Goal: Task Accomplishment & Management: Use online tool/utility

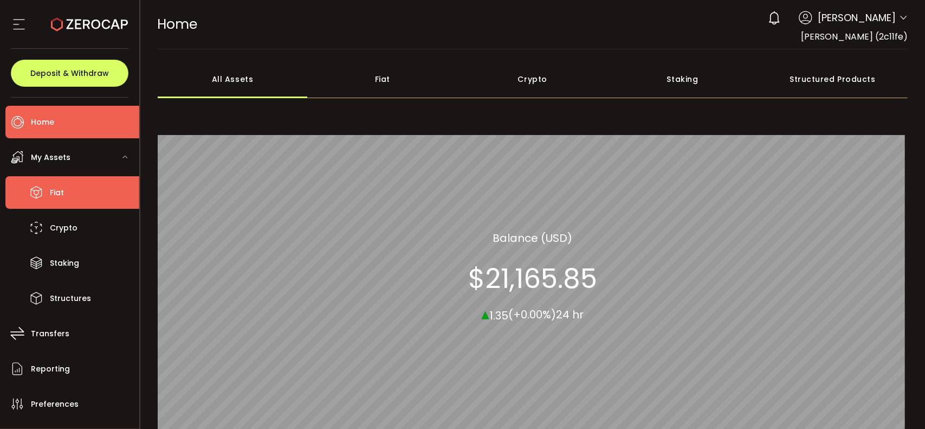
click at [54, 189] on span "Fiat" at bounding box center [57, 193] width 14 height 16
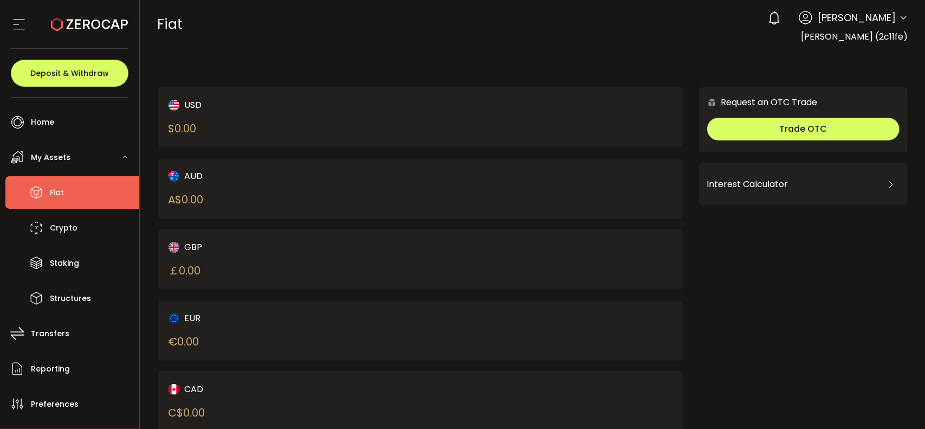
click at [466, 75] on div "USD $ 0.00 AUD A$ 0.00 GBP ￡ 0.00 EUR € 0.00 CAD C$ 0.00 NZD Request an OTC Tra…" at bounding box center [533, 286] width 751 height 453
click at [314, 69] on div "USD $ 0.00 AUD A$ 0.00 GBP ￡ 0.00 EUR € 0.00 CAD C$ 0.00 NZD Request an OTC Tra…" at bounding box center [533, 286] width 751 height 453
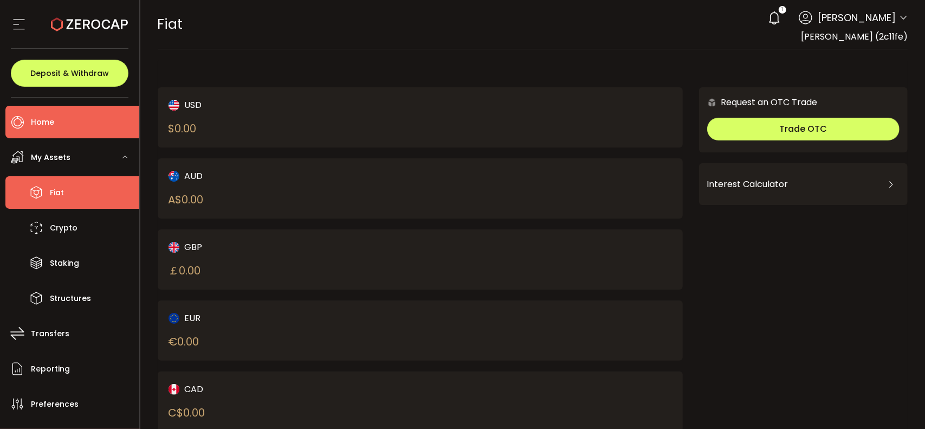
click at [41, 118] on span "Home" at bounding box center [42, 122] width 23 height 16
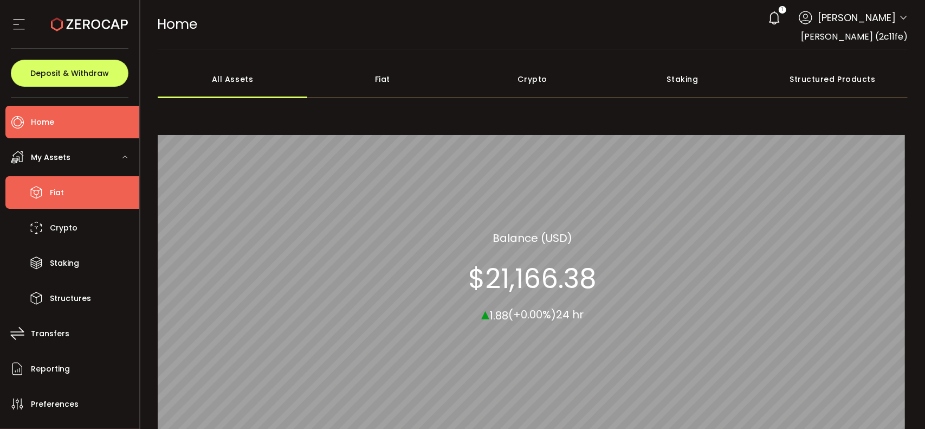
click at [58, 193] on span "Fiat" at bounding box center [57, 193] width 14 height 16
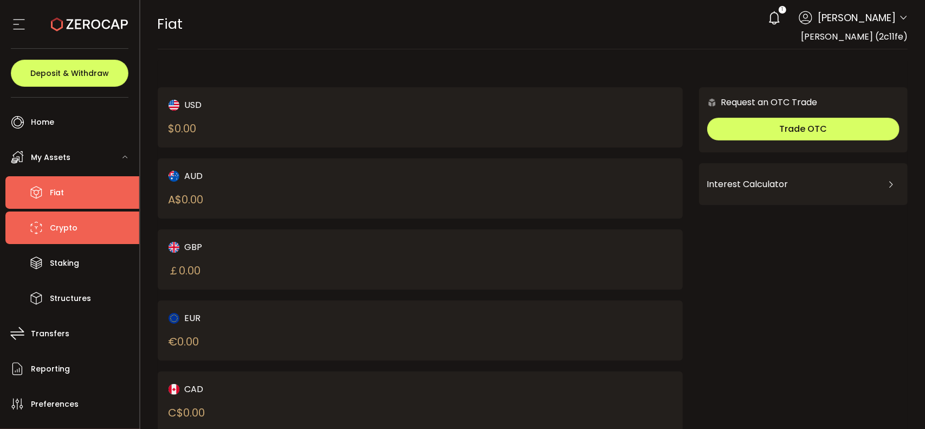
click at [56, 229] on span "Crypto" at bounding box center [64, 228] width 28 height 16
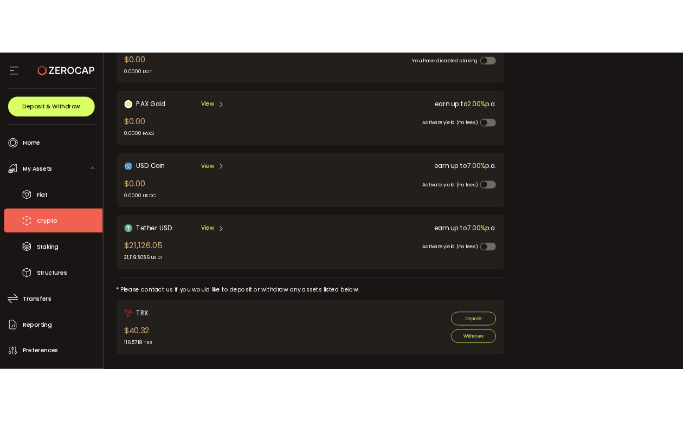
scroll to position [296, 0]
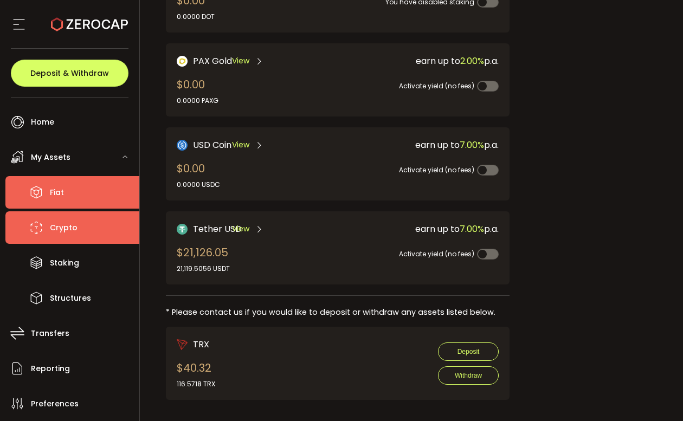
click at [59, 191] on span "Fiat" at bounding box center [57, 193] width 14 height 16
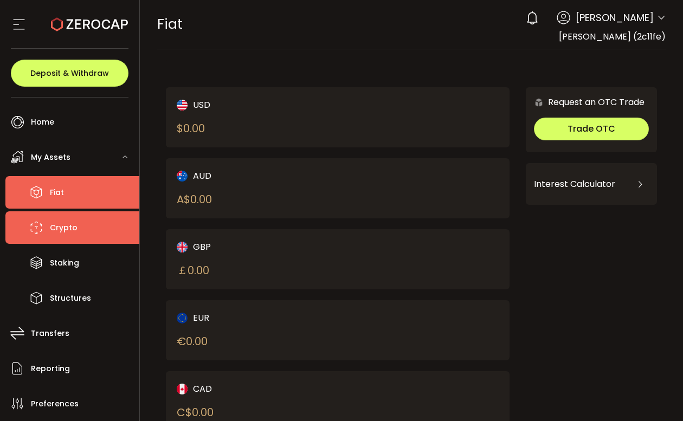
click at [56, 227] on span "Crypto" at bounding box center [64, 228] width 28 height 16
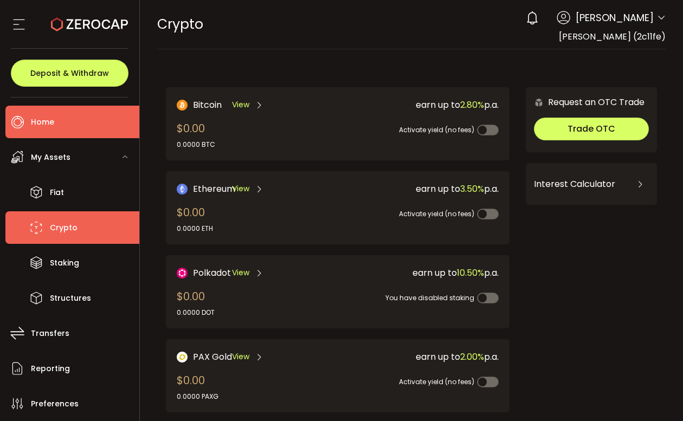
click at [24, 124] on icon at bounding box center [17, 122] width 16 height 16
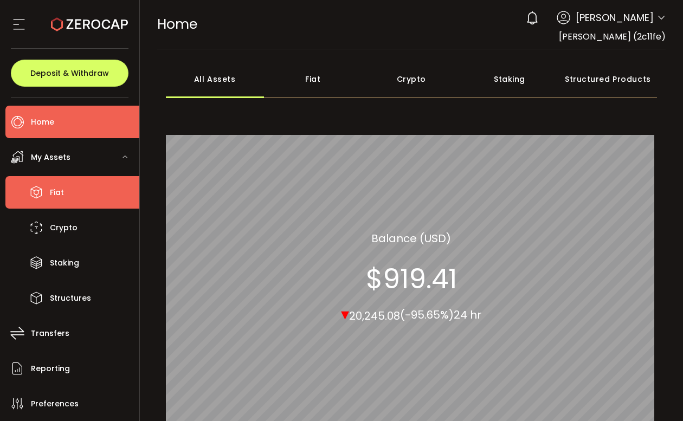
click at [54, 191] on span "Fiat" at bounding box center [57, 193] width 14 height 16
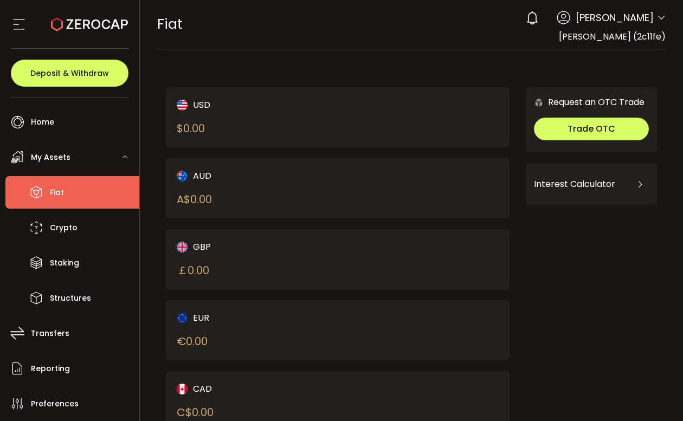
click at [205, 124] on div "$ 0.00" at bounding box center [191, 128] width 28 height 16
click at [200, 104] on div "USD" at bounding box center [249, 105] width 145 height 14
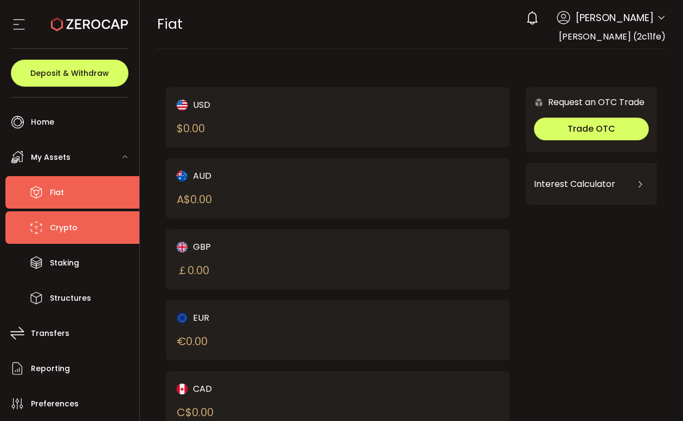
click at [56, 223] on span "Crypto" at bounding box center [64, 228] width 28 height 16
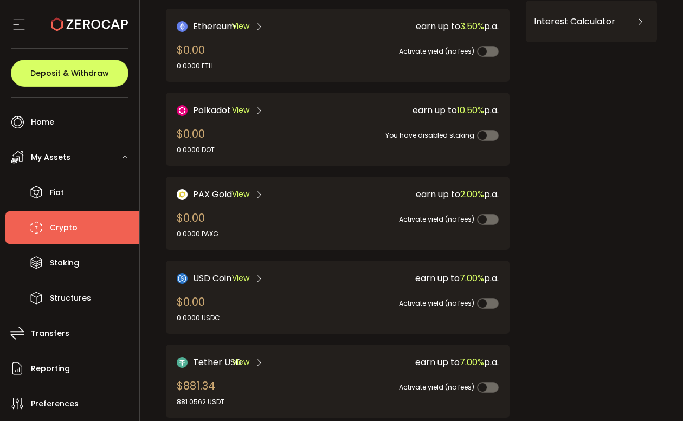
scroll to position [303, 0]
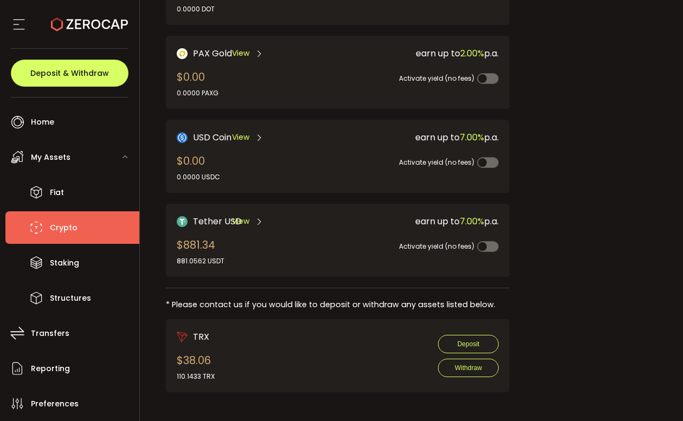
click at [246, 218] on span "View" at bounding box center [240, 221] width 17 height 11
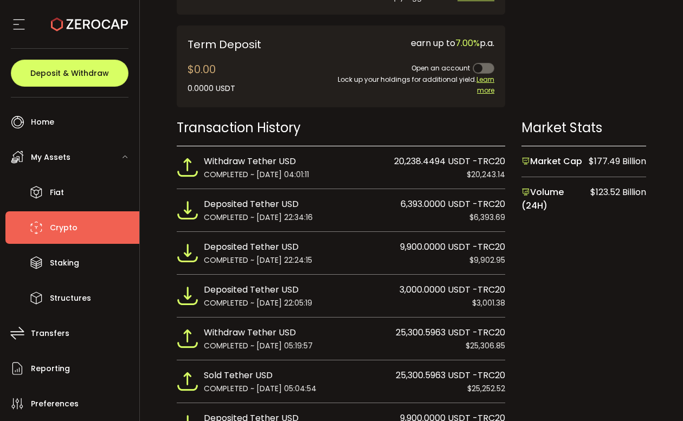
scroll to position [596, 0]
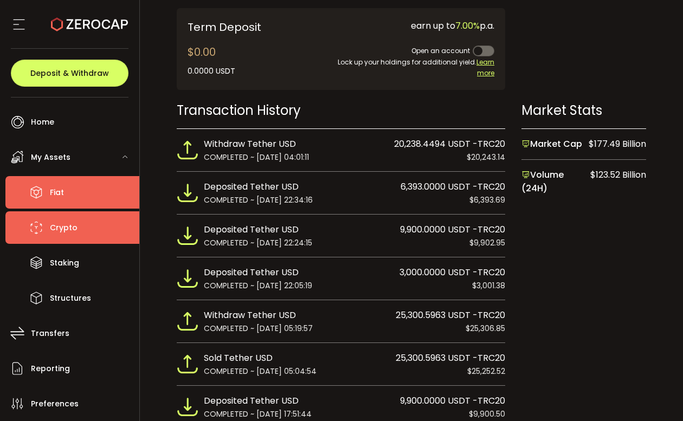
click at [56, 193] on span "Fiat" at bounding box center [57, 193] width 14 height 16
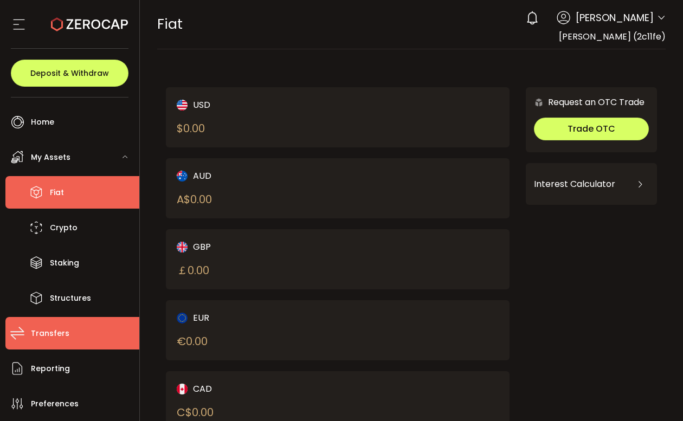
click at [56, 331] on span "Transfers" at bounding box center [50, 334] width 38 height 16
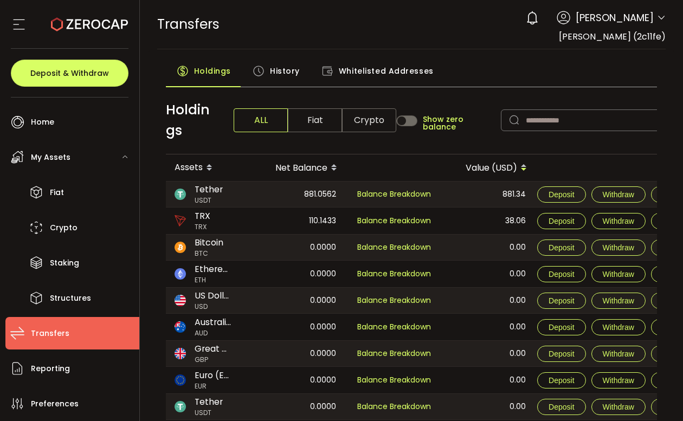
click at [322, 123] on span "Fiat" at bounding box center [315, 120] width 54 height 24
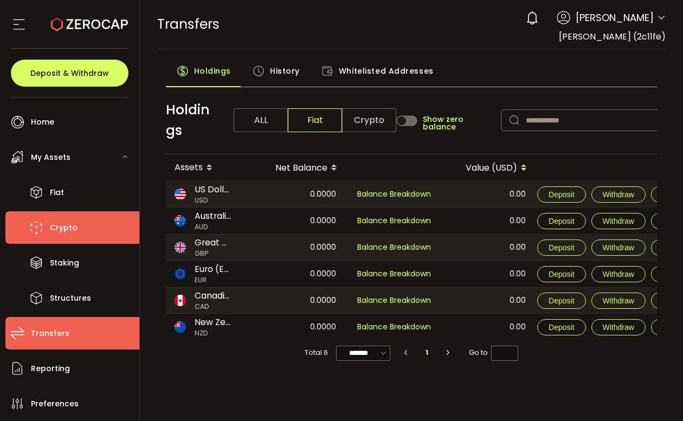
click at [61, 230] on span "Crypto" at bounding box center [64, 228] width 28 height 16
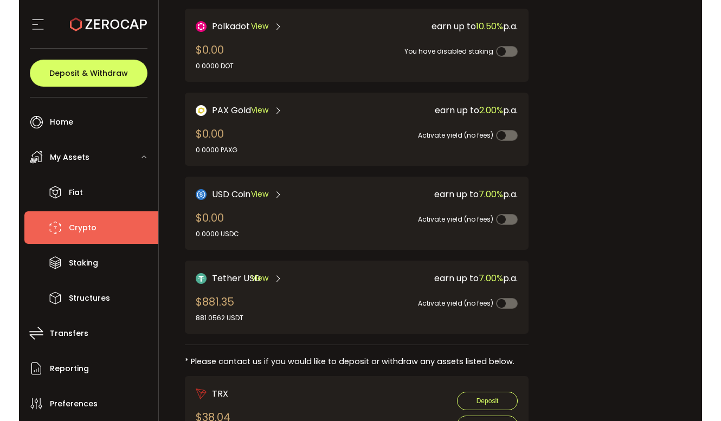
scroll to position [271, 0]
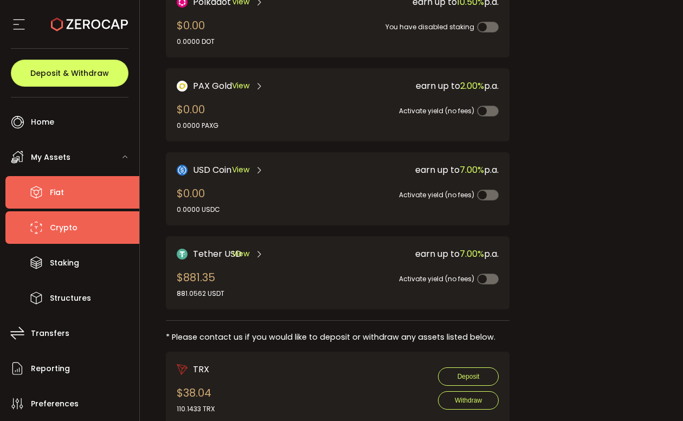
click at [60, 189] on span "Fiat" at bounding box center [57, 193] width 14 height 16
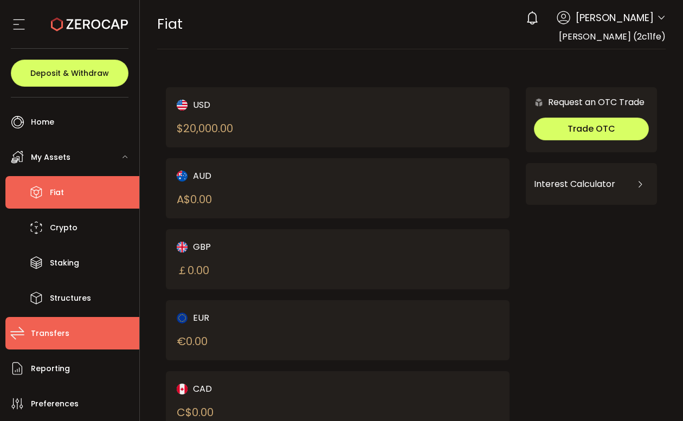
click at [47, 333] on span "Transfers" at bounding box center [50, 334] width 38 height 16
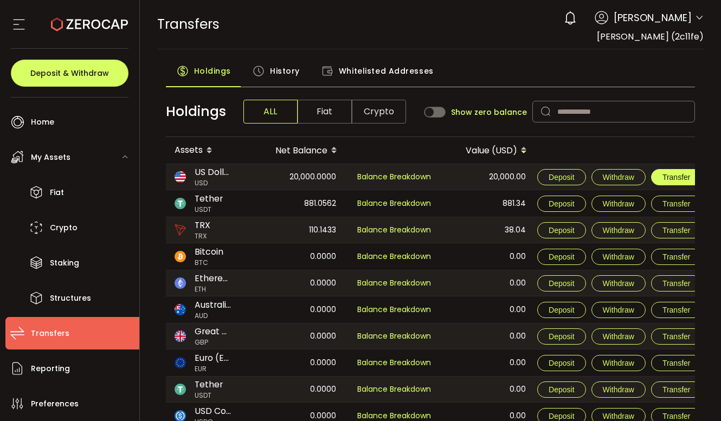
click at [671, 176] on span "Transfer" at bounding box center [676, 177] width 28 height 9
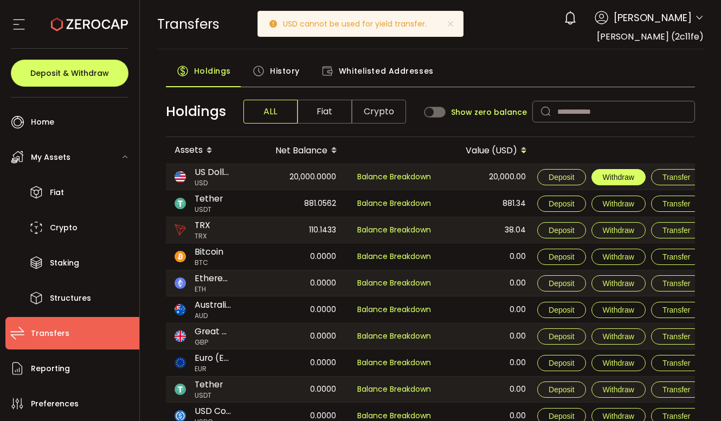
click at [616, 179] on span "Withdraw" at bounding box center [618, 177] width 31 height 9
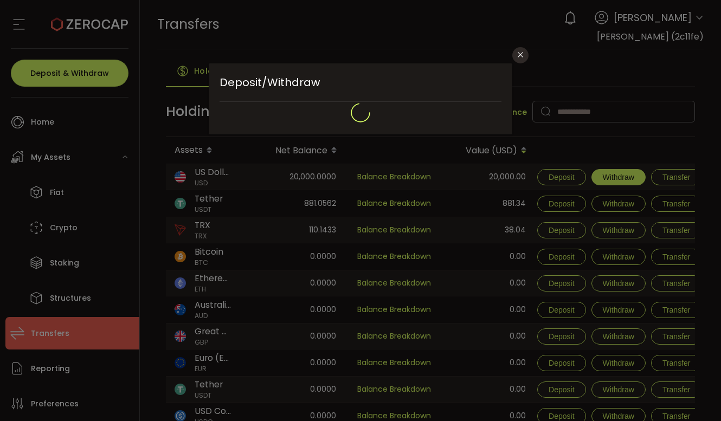
type input "**********"
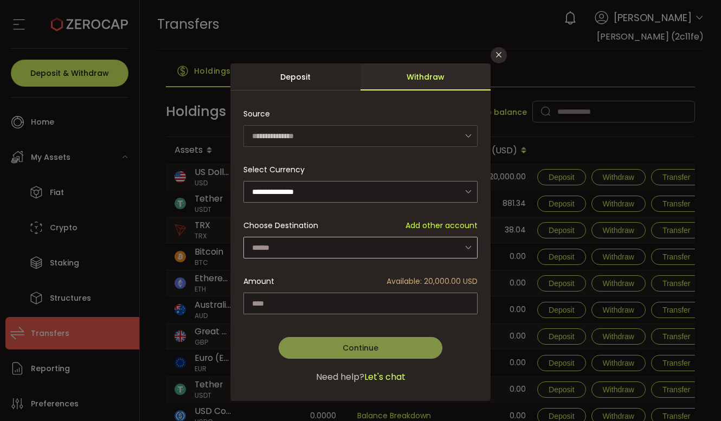
click at [469, 245] on icon "dialog" at bounding box center [468, 247] width 14 height 22
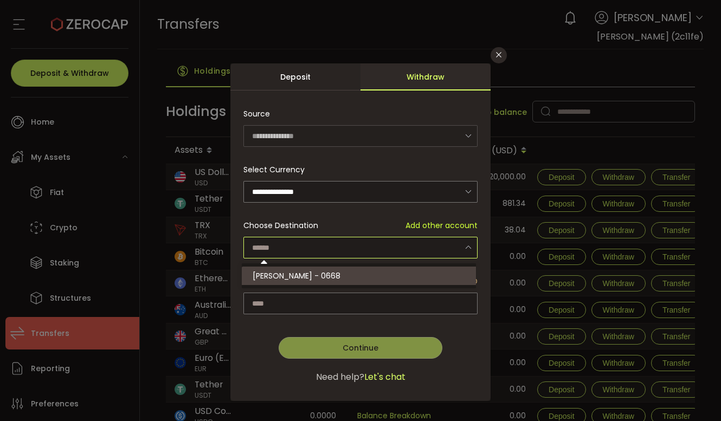
click at [333, 274] on span "Alain Teurquetil - 0668" at bounding box center [297, 275] width 88 height 11
type input "**********"
click at [289, 277] on span "Alain Teurquetil - 0668" at bounding box center [297, 275] width 88 height 11
type input "**********"
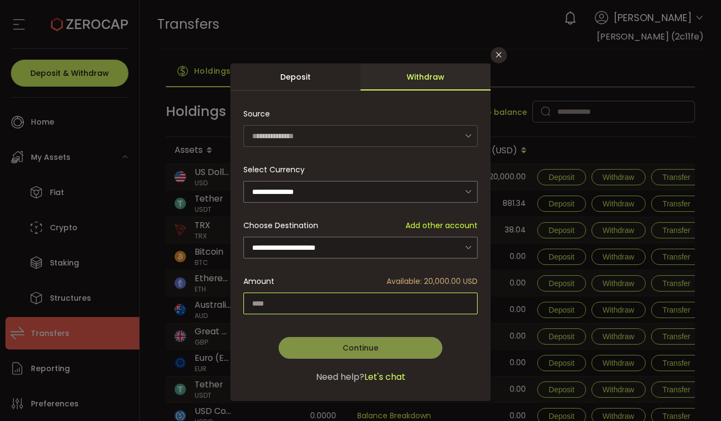
click at [275, 298] on input "dialog" at bounding box center [360, 304] width 234 height 22
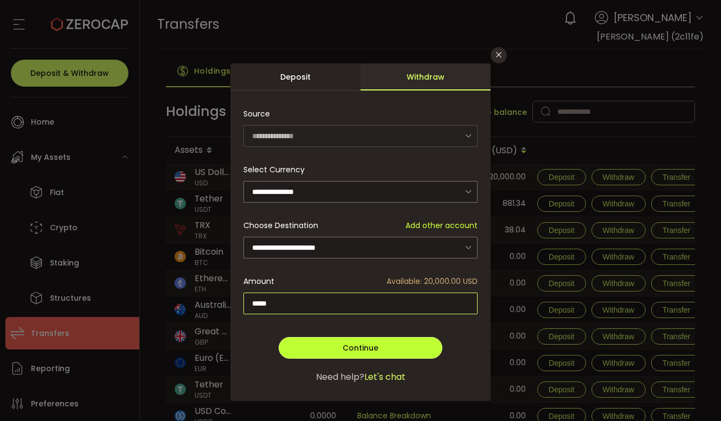
type input "*****"
click at [362, 346] on span "Continue" at bounding box center [360, 347] width 36 height 11
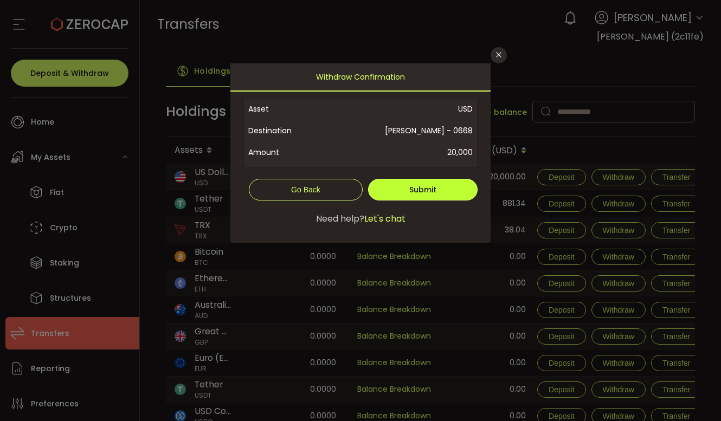
click at [431, 186] on span "Submit" at bounding box center [422, 189] width 27 height 11
